Goal: Task Accomplishment & Management: Use online tool/utility

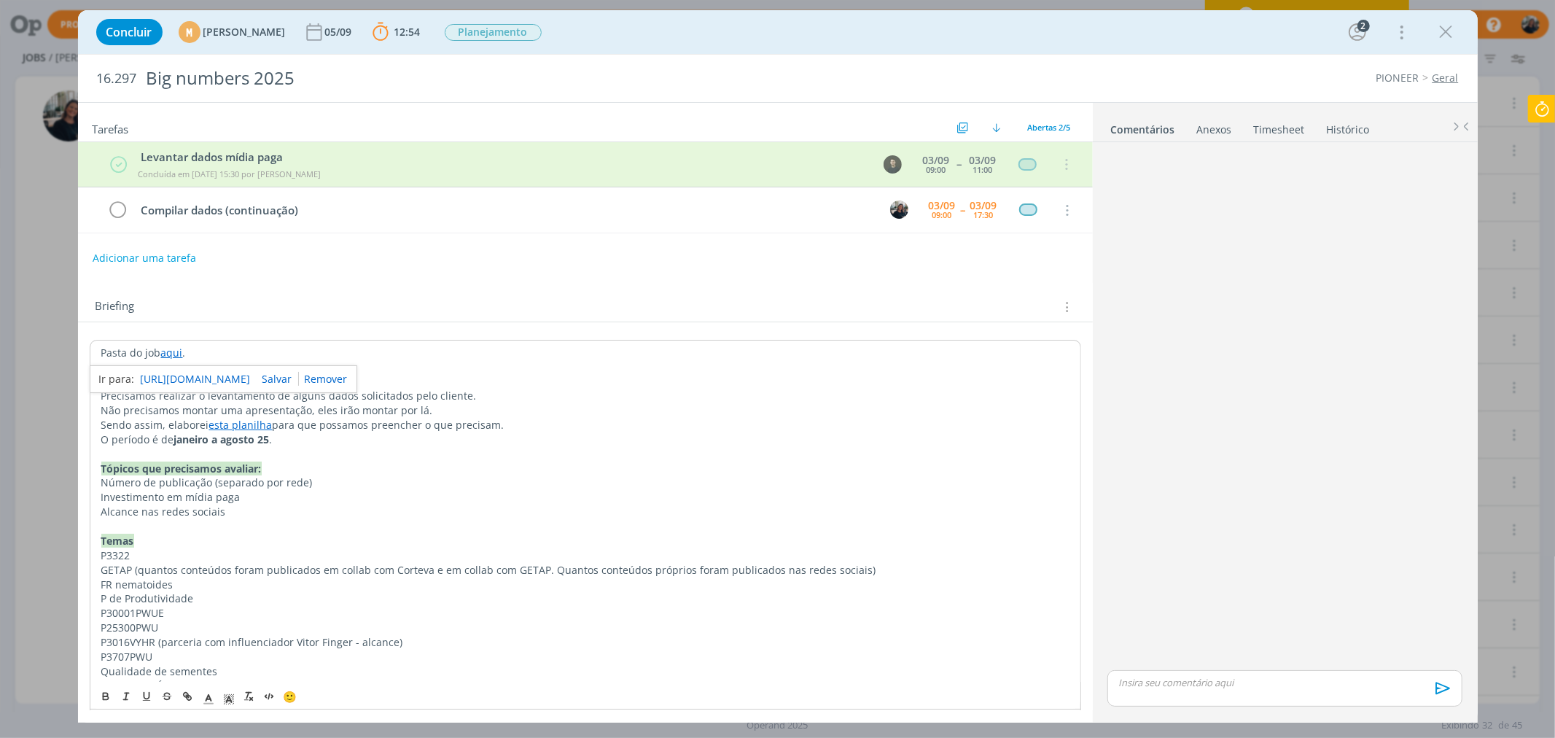
click at [1547, 101] on icon at bounding box center [1542, 109] width 26 height 28
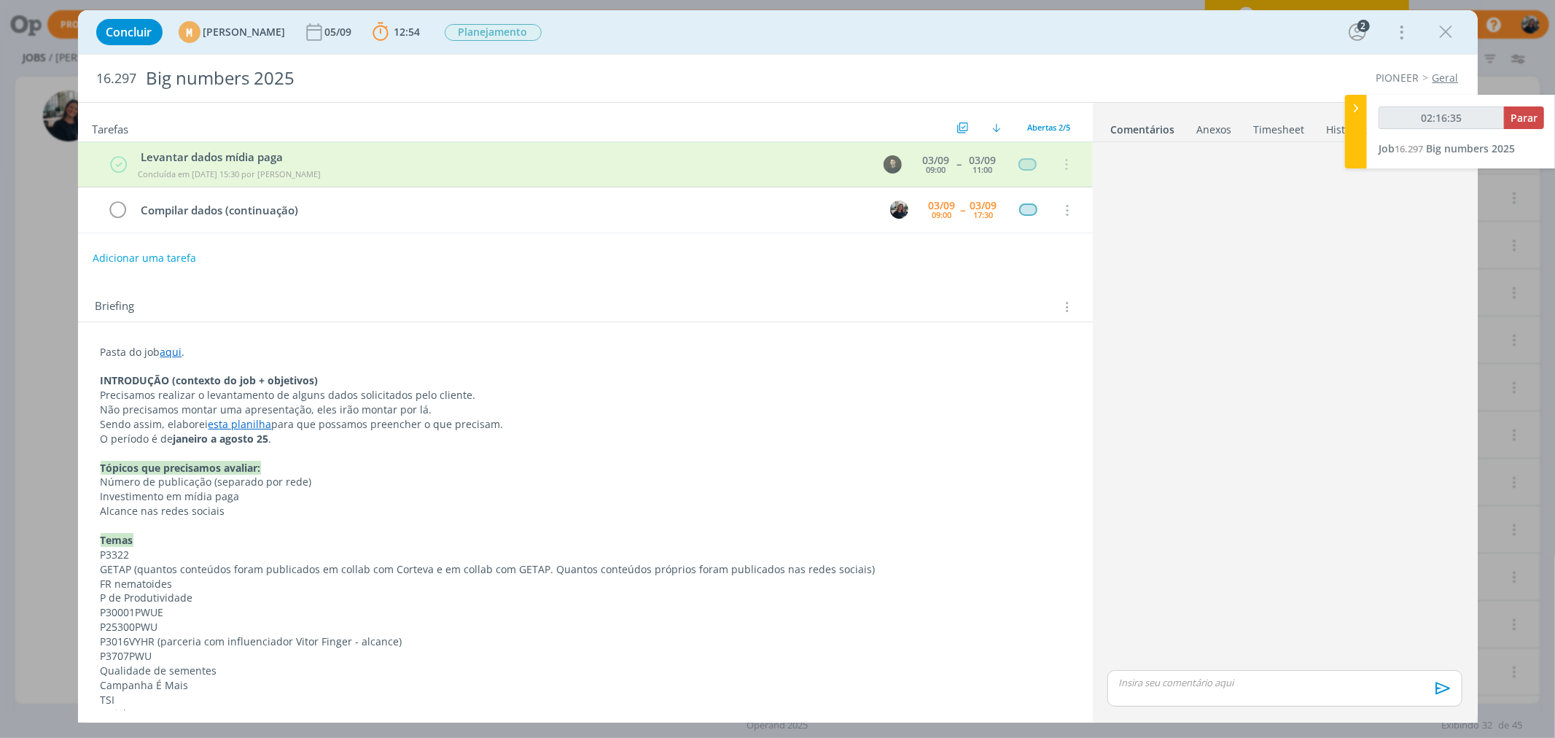
type input "02:16:36"
click at [1518, 120] on span "Parar" at bounding box center [1524, 118] width 27 height 14
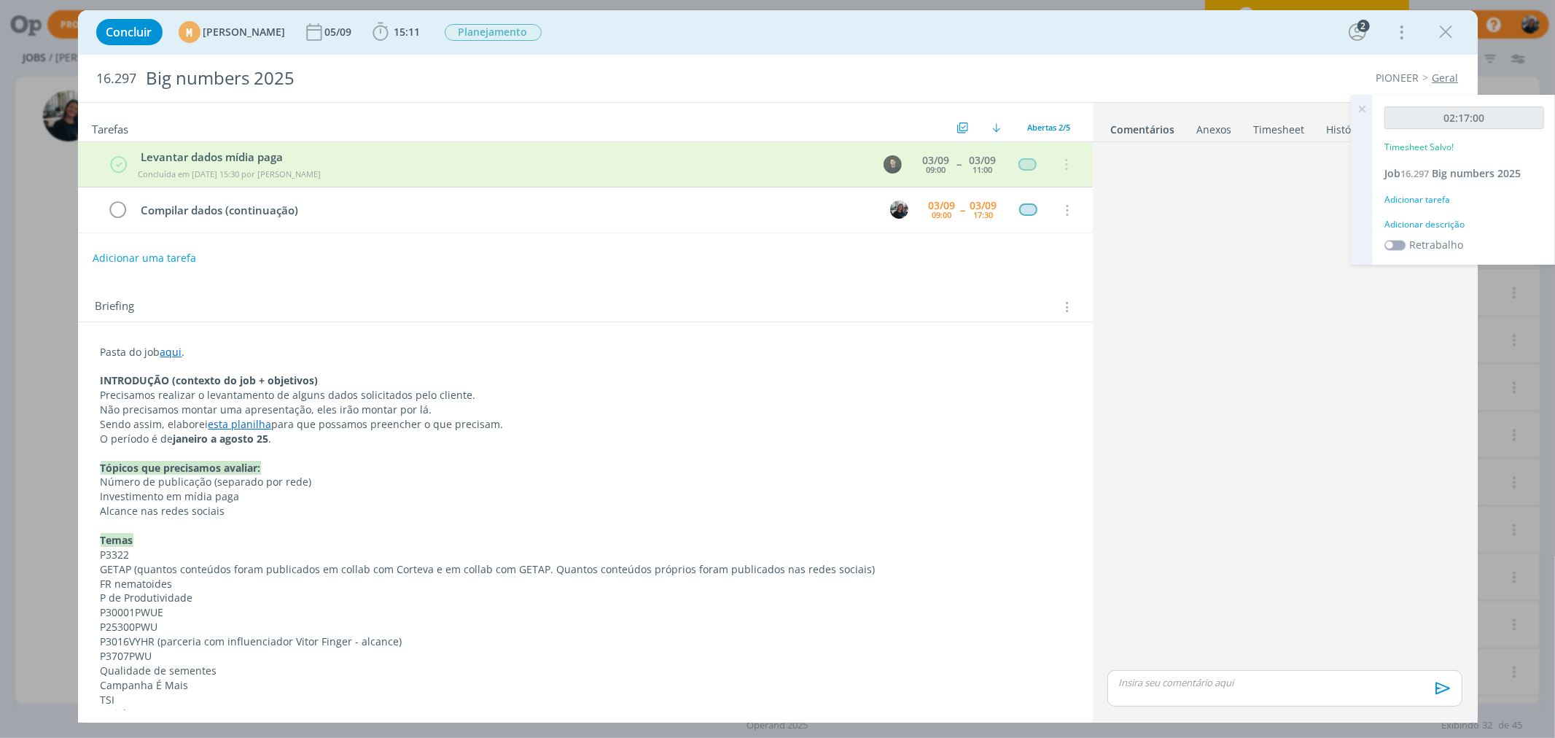
click at [1435, 225] on div "Adicionar descrição" at bounding box center [1465, 224] width 160 height 13
click at [1442, 276] on div at bounding box center [1465, 247] width 160 height 59
click at [1449, 261] on textarea at bounding box center [1464, 248] width 152 height 52
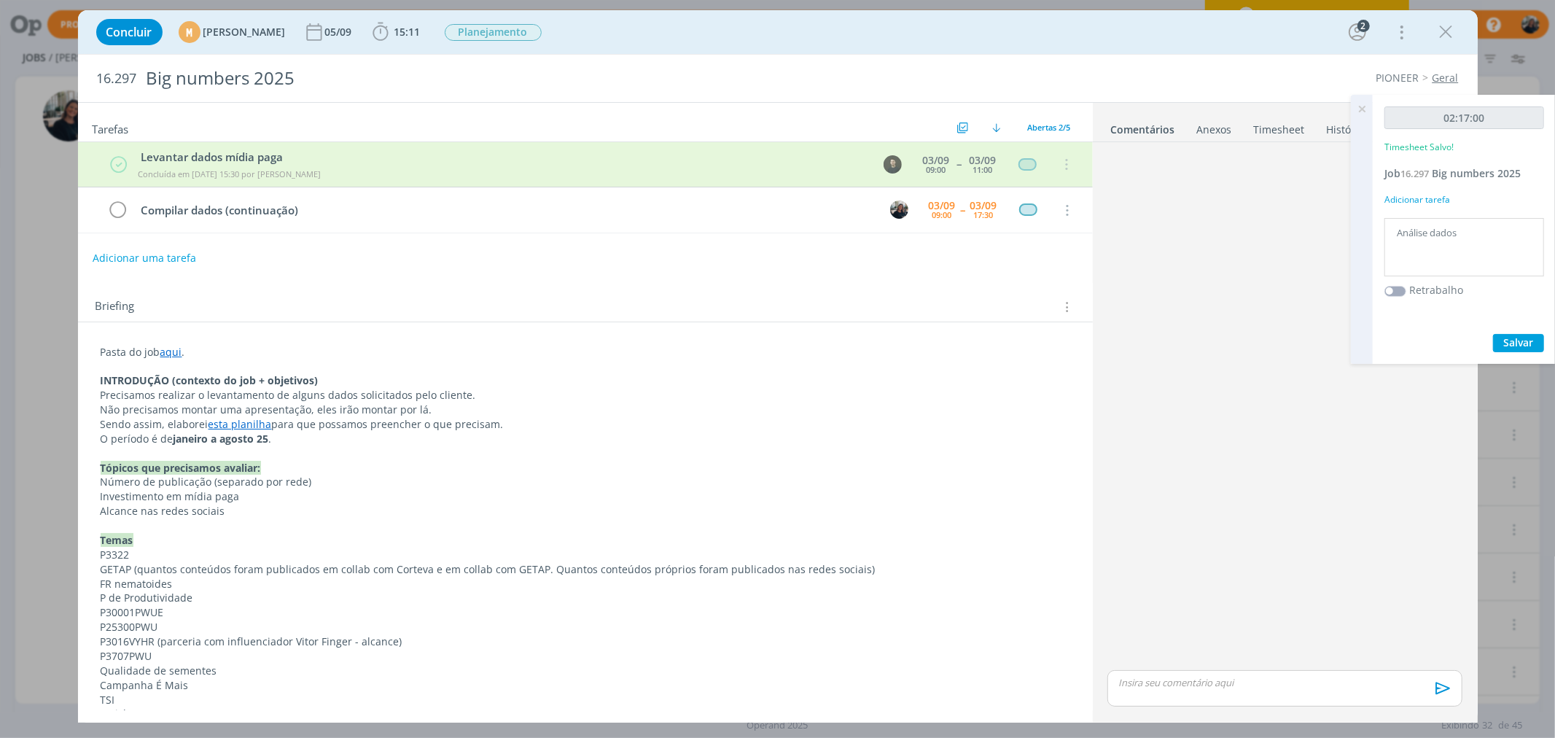
type textarea "Análise dados"
click at [1515, 340] on span "Salvar" at bounding box center [1519, 342] width 30 height 14
click at [1354, 110] on icon at bounding box center [1362, 109] width 26 height 28
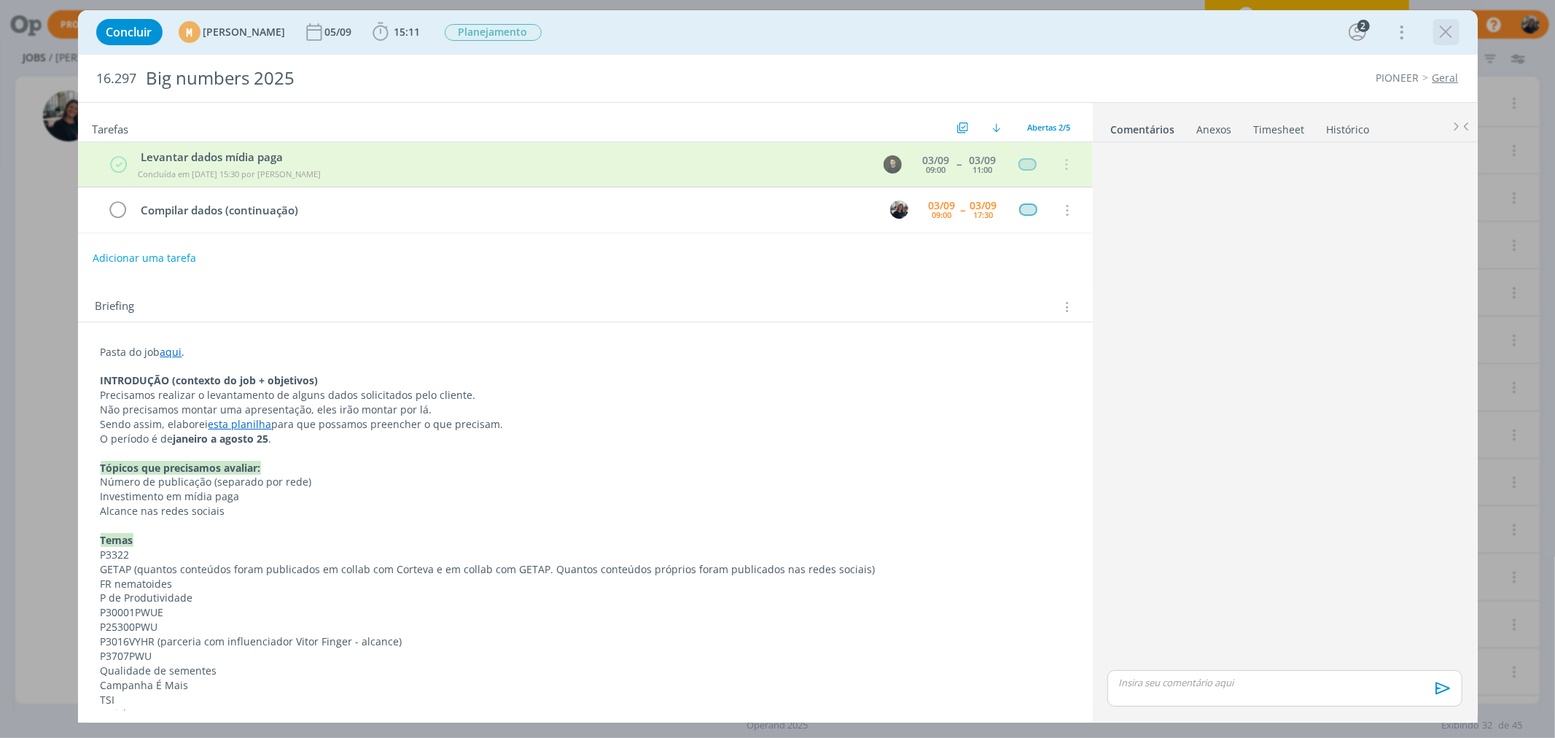
click at [1446, 25] on icon "dialog" at bounding box center [1447, 32] width 22 height 22
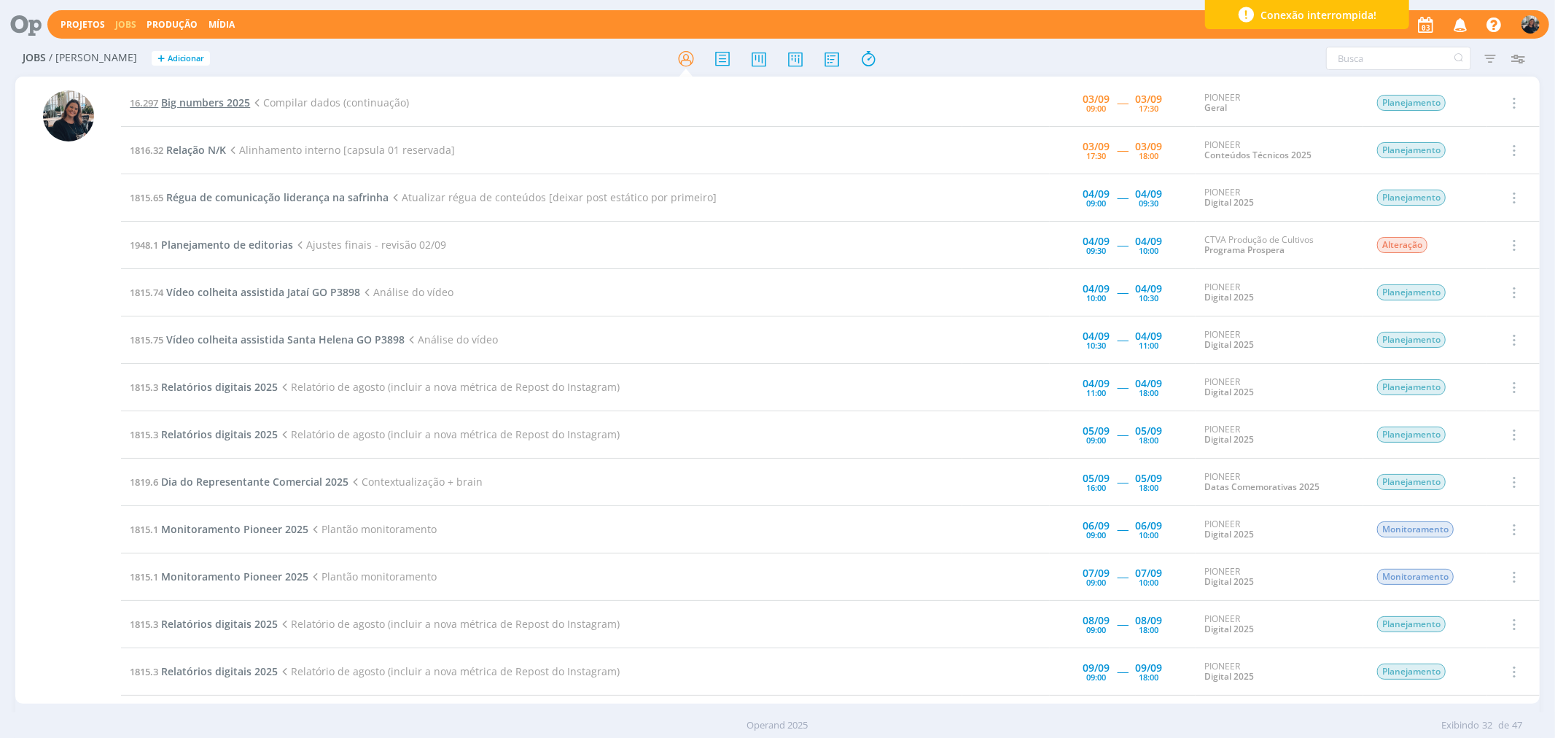
click at [195, 98] on span "Big numbers 2025" at bounding box center [205, 103] width 89 height 14
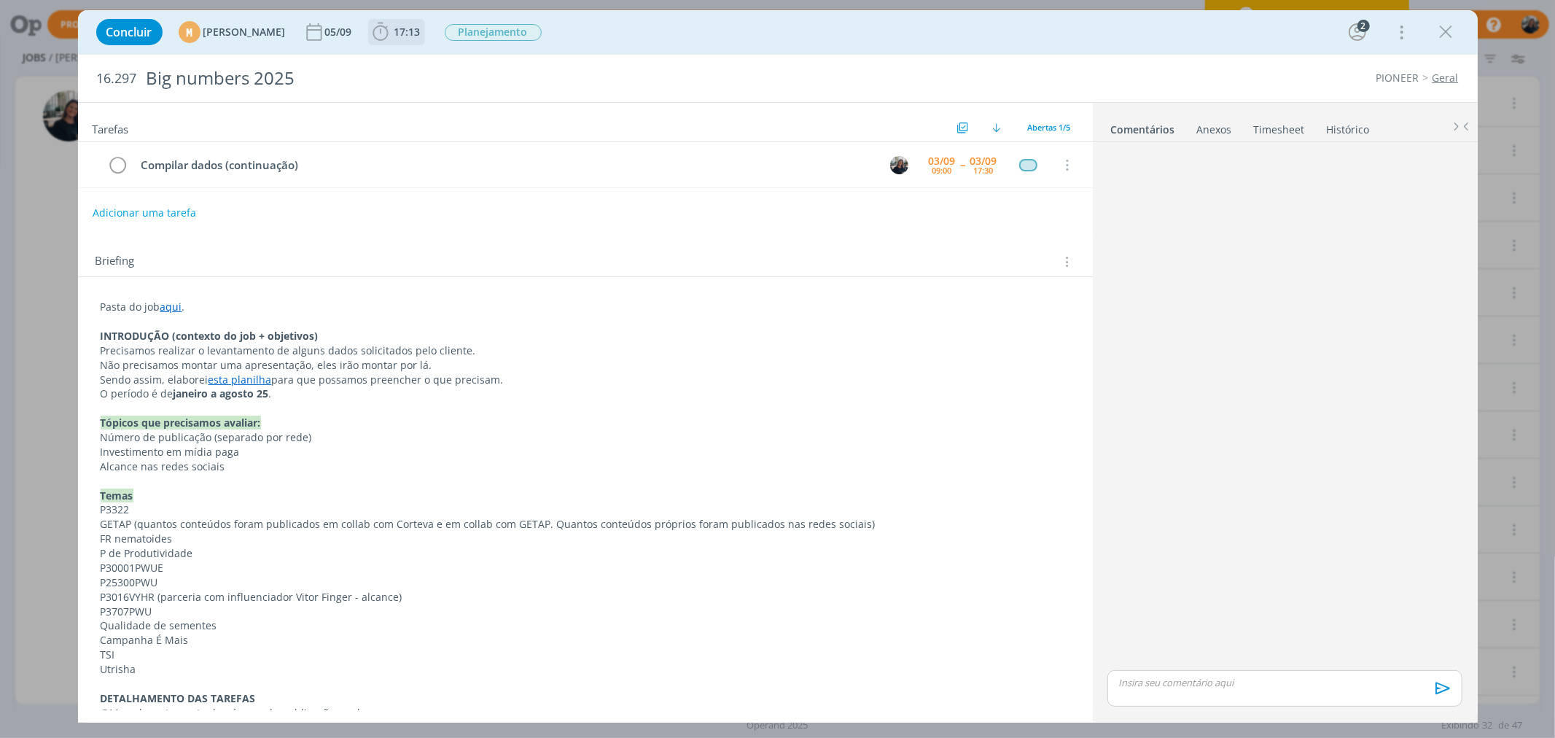
click at [392, 35] on icon "dialog" at bounding box center [381, 32] width 22 height 22
click at [414, 61] on icon "dialog" at bounding box center [402, 64] width 26 height 19
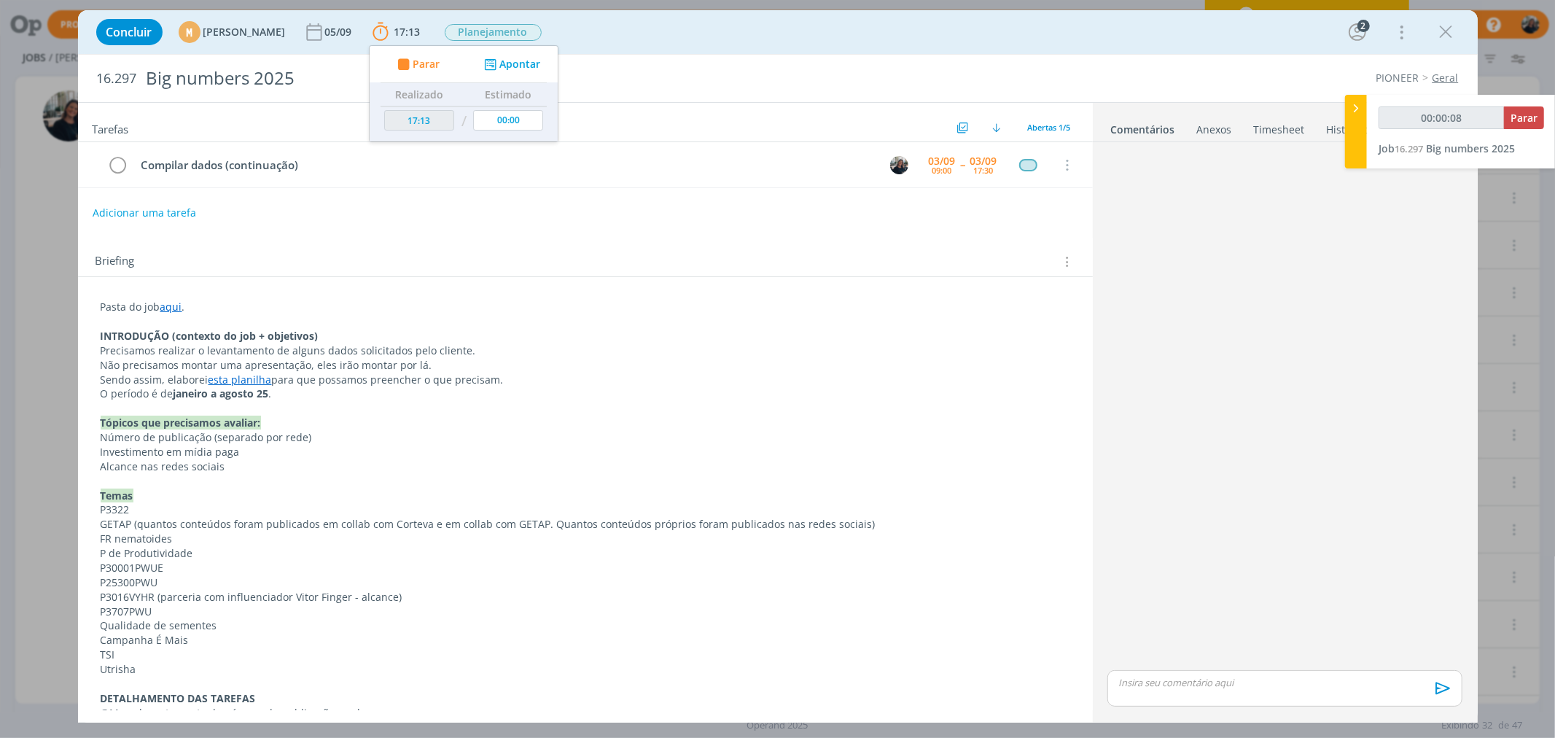
type input "00:00:09"
click at [1357, 107] on icon at bounding box center [1356, 108] width 15 height 15
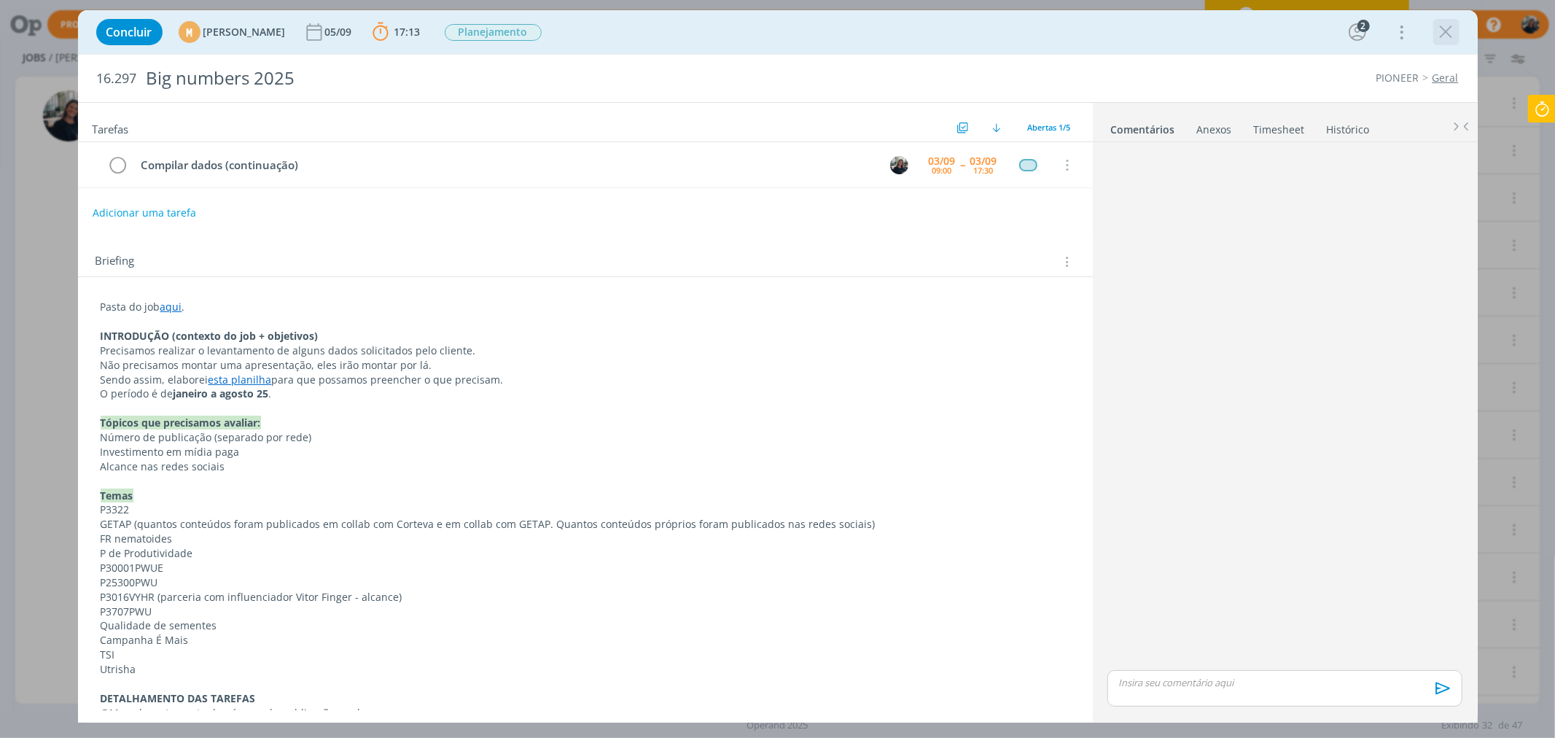
click at [1440, 26] on icon "dialog" at bounding box center [1447, 32] width 22 height 22
